Goal: Task Accomplishment & Management: Use online tool/utility

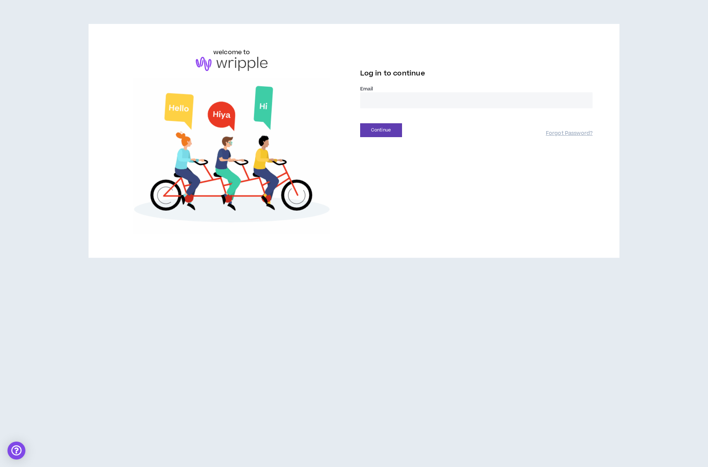
click at [404, 98] on input "email" at bounding box center [476, 100] width 233 height 16
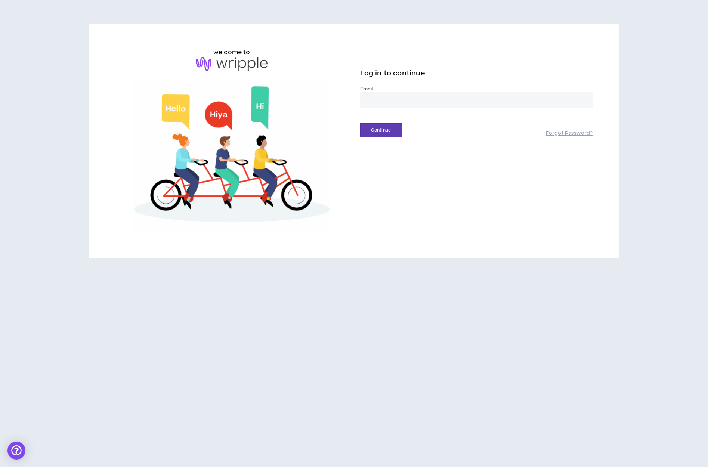
type input "**********"
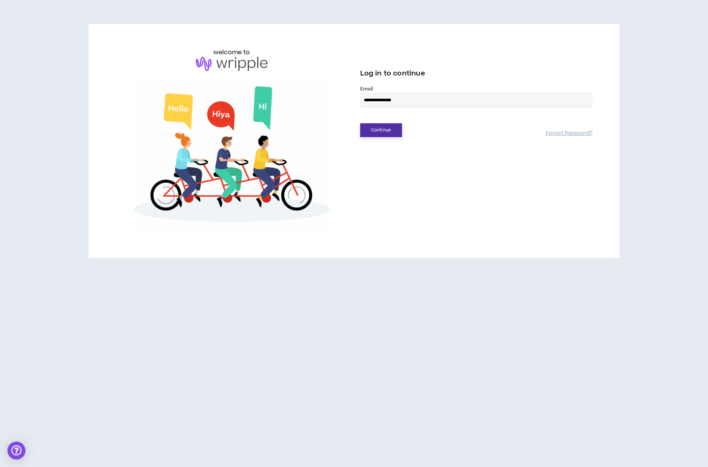
click at [387, 128] on button "Continue" at bounding box center [381, 130] width 42 height 14
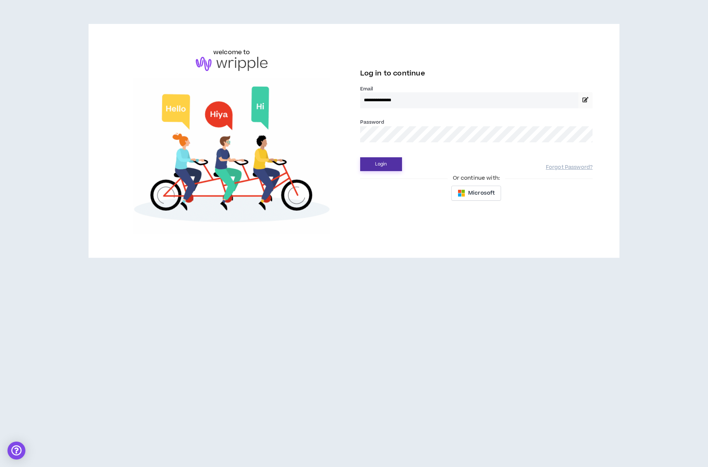
click at [377, 165] on button "Login" at bounding box center [381, 164] width 42 height 14
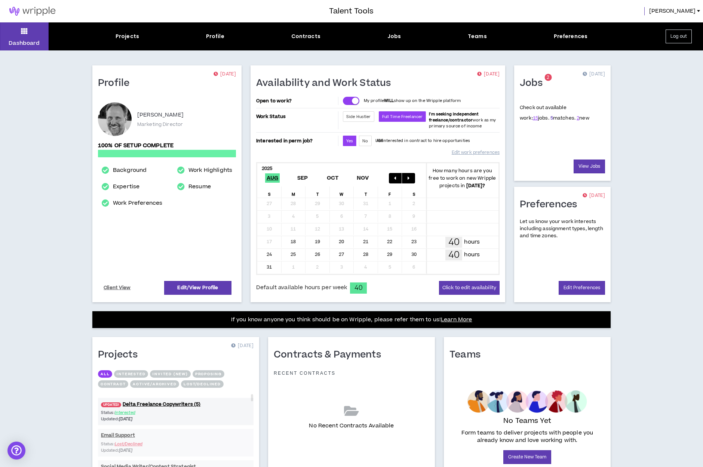
click at [550, 118] on link "5" at bounding box center [551, 118] width 3 height 7
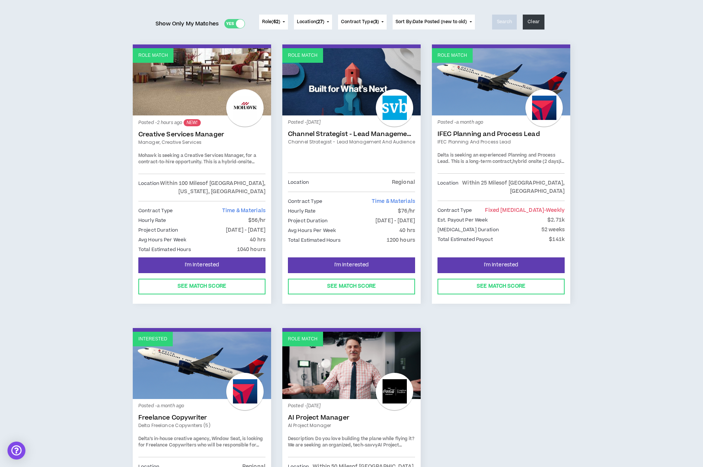
scroll to position [62, 0]
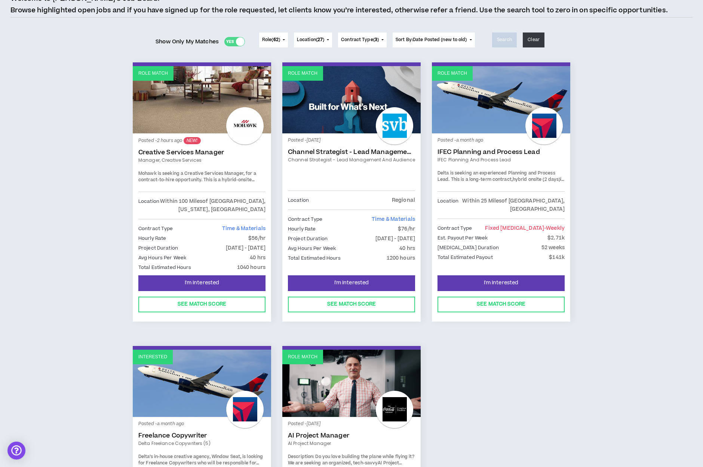
click at [188, 152] on link "Creative Services Manager" at bounding box center [201, 152] width 127 height 7
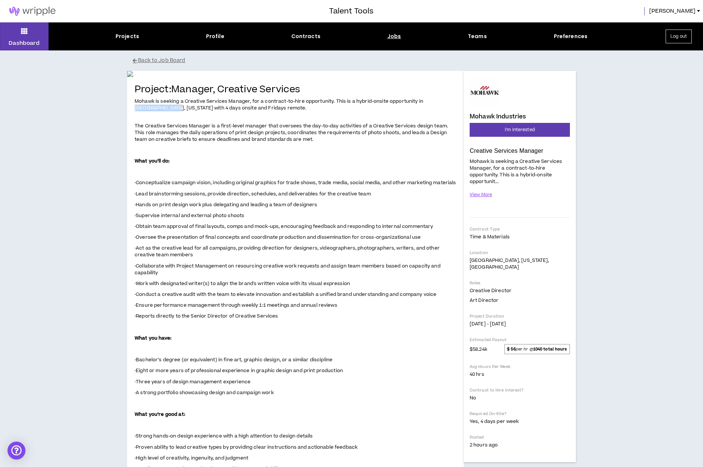
drag, startPoint x: 424, startPoint y: 282, endPoint x: 153, endPoint y: 289, distance: 270.8
click at [153, 111] on span "Mohawk is seeking a Creative Services Manager, for a contract-to-hire opportuni…" at bounding box center [279, 104] width 289 height 13
